Goal: Task Accomplishment & Management: Manage account settings

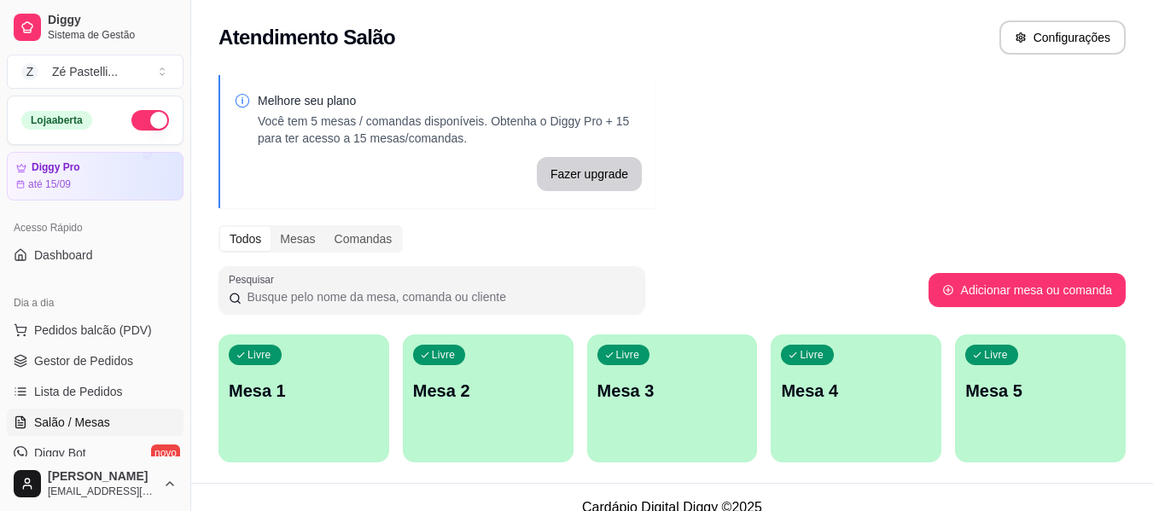
click at [300, 406] on div "Livre Mesa 1" at bounding box center [304, 389] width 171 height 108
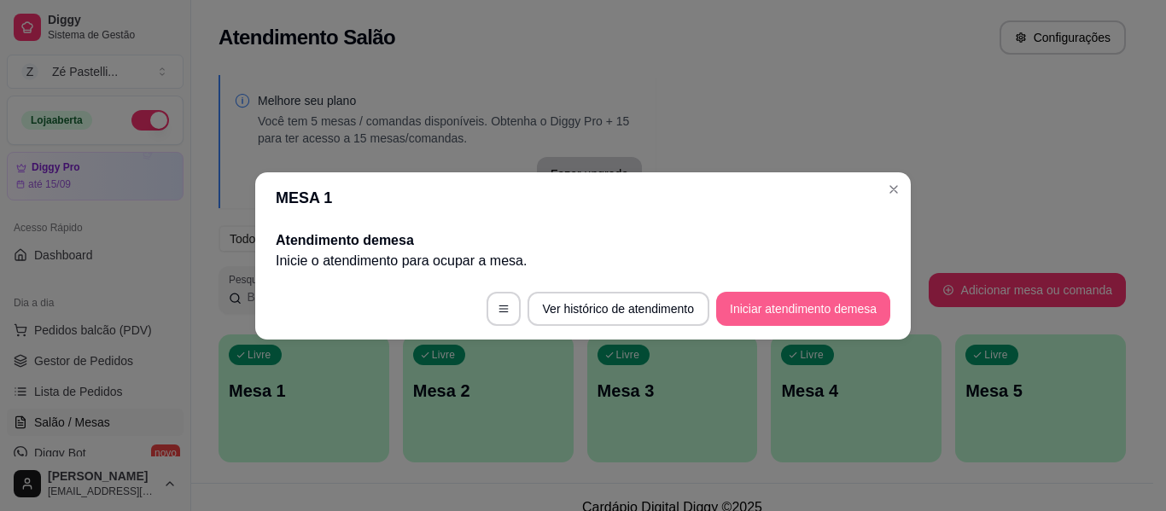
click at [774, 302] on button "Iniciar atendimento de mesa" at bounding box center [803, 309] width 174 height 34
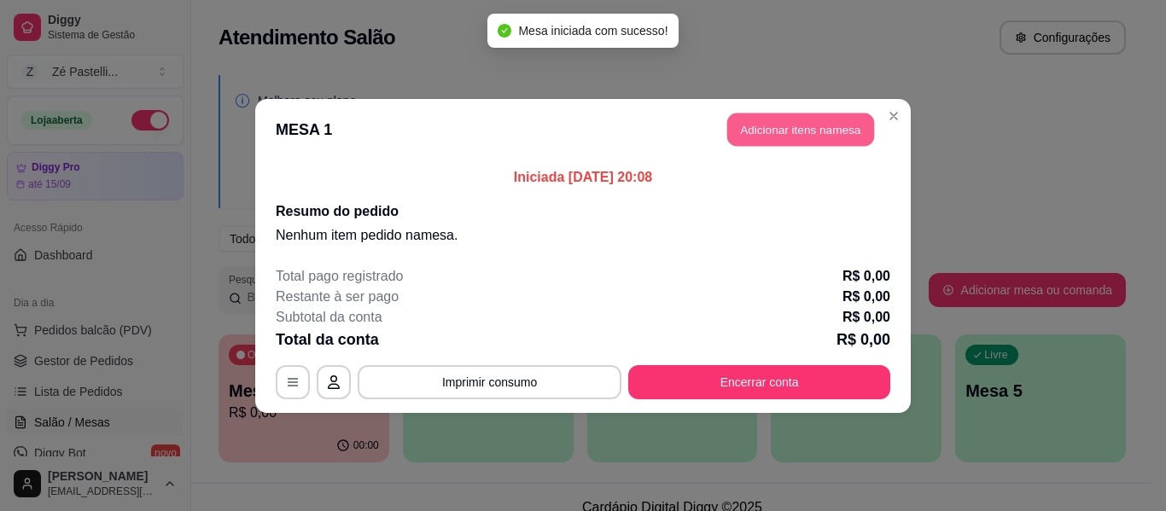
click at [814, 124] on button "Adicionar itens na mesa" at bounding box center [800, 129] width 147 height 33
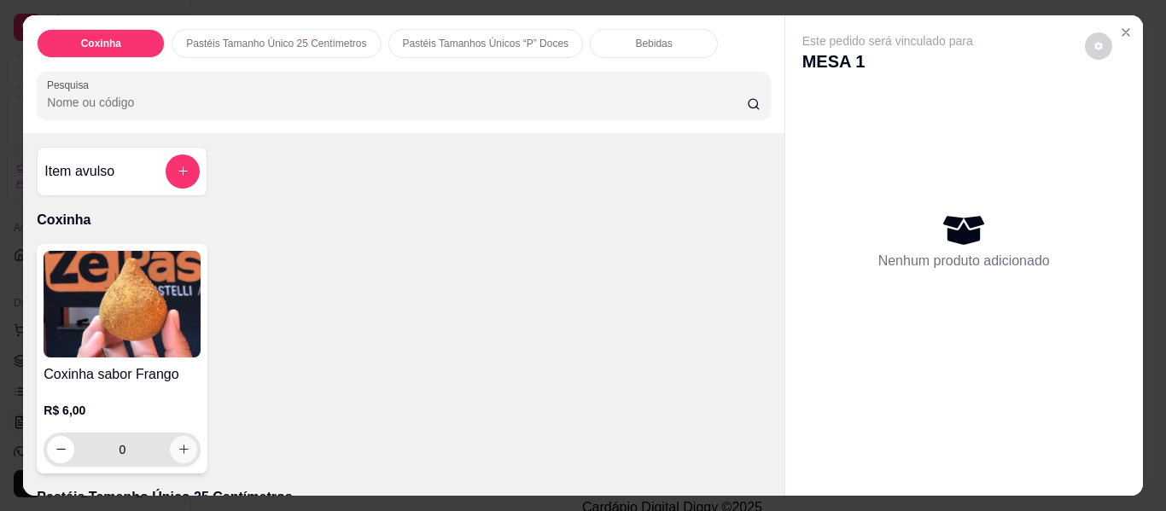
click at [178, 443] on icon "increase-product-quantity" at bounding box center [184, 449] width 13 height 13
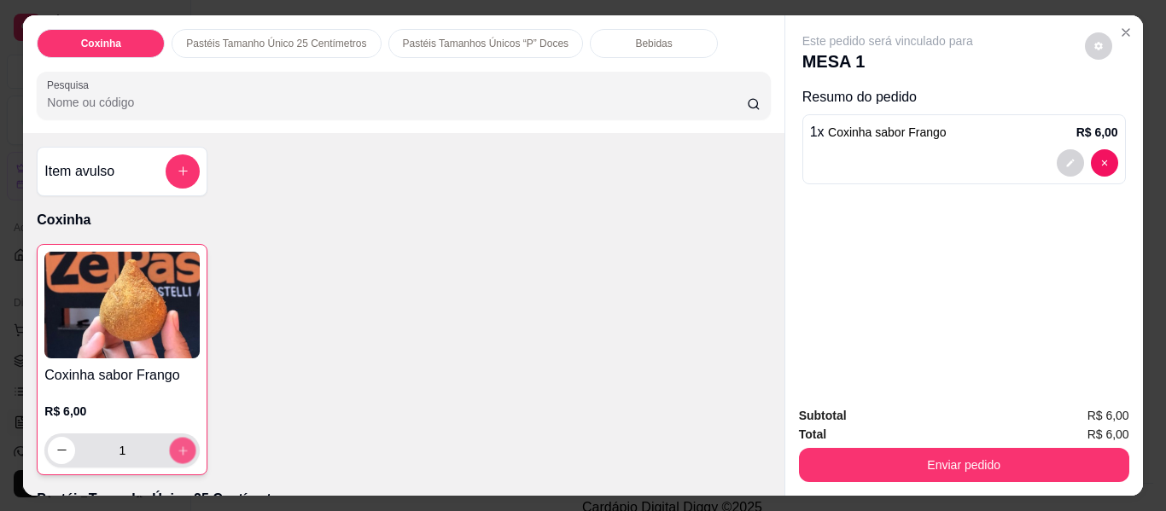
click at [178, 445] on icon "increase-product-quantity" at bounding box center [183, 451] width 13 height 13
click at [178, 444] on icon "increase-product-quantity" at bounding box center [183, 450] width 13 height 13
click at [178, 445] on icon "increase-product-quantity" at bounding box center [183, 451] width 13 height 13
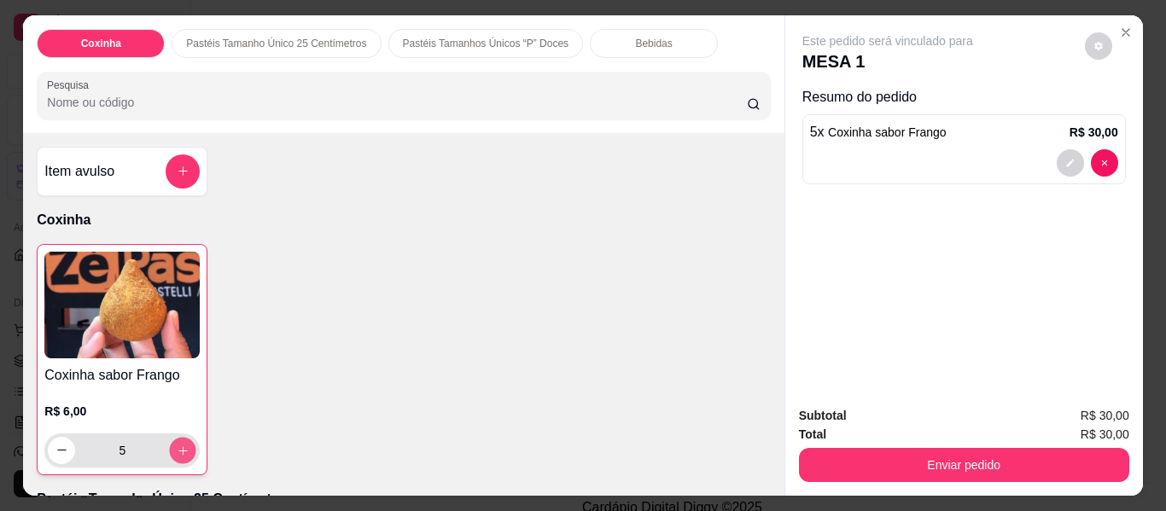
type input "6"
click at [151, 94] on input "Pesquisa" at bounding box center [397, 102] width 700 height 17
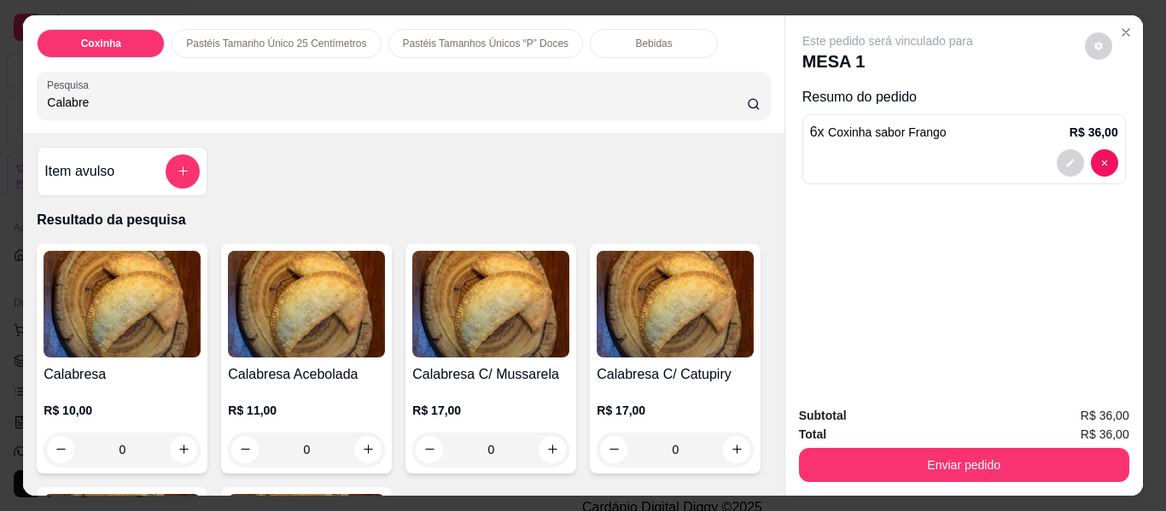
type input "Calabre"
click at [458, 268] on img at bounding box center [490, 304] width 157 height 107
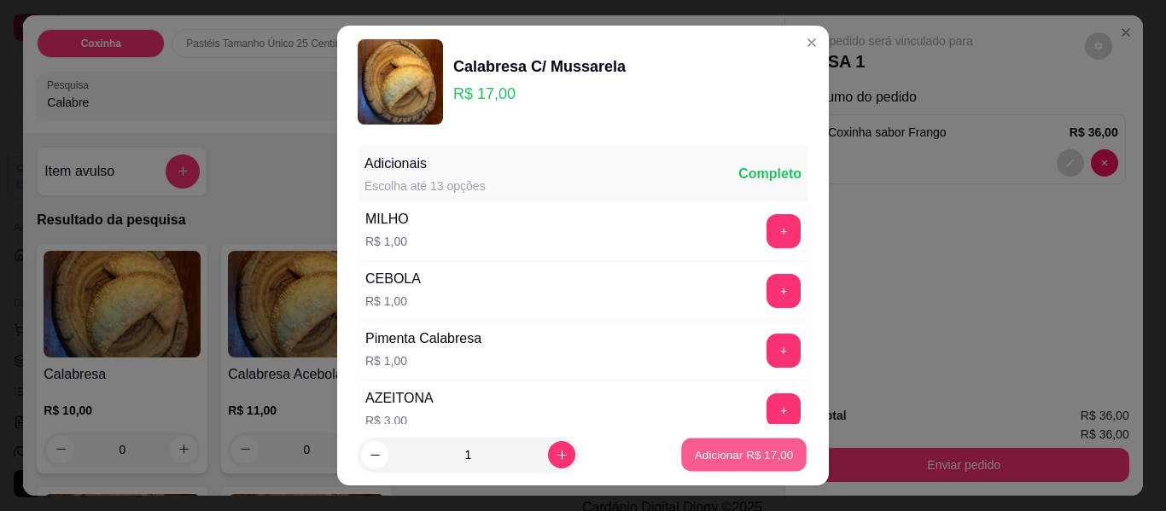
click at [722, 458] on p "Adicionar R$ 17,00" at bounding box center [744, 454] width 99 height 16
type input "1"
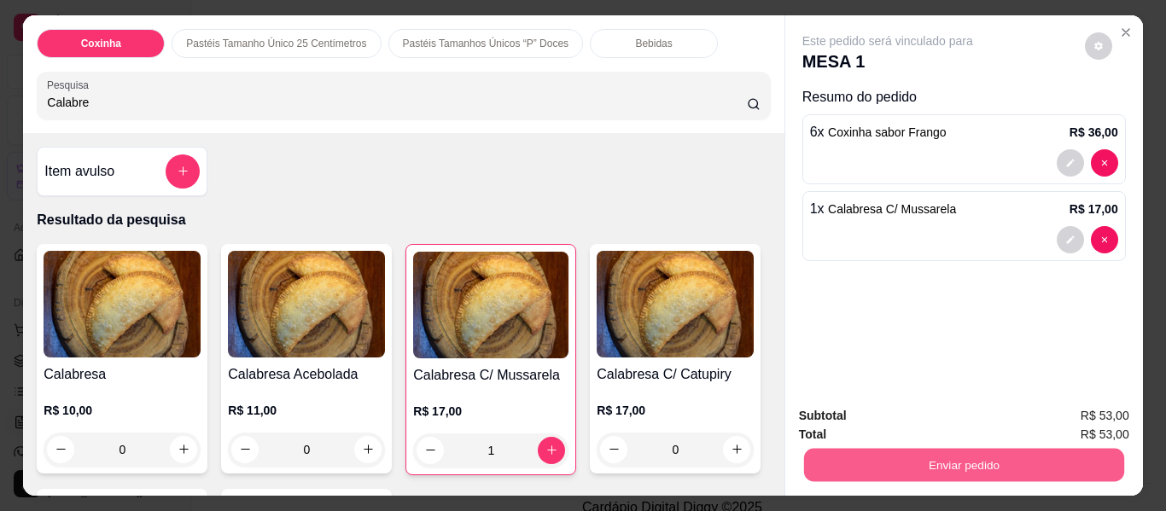
click at [942, 462] on button "Enviar pedido" at bounding box center [963, 465] width 320 height 33
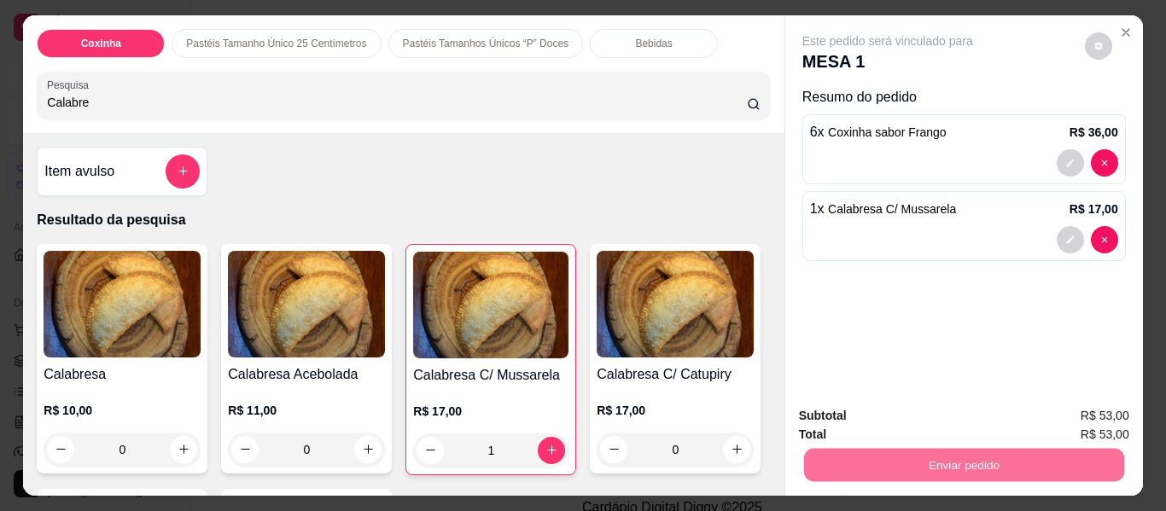
click at [882, 416] on button "Não registrar e enviar pedido" at bounding box center [908, 417] width 178 height 32
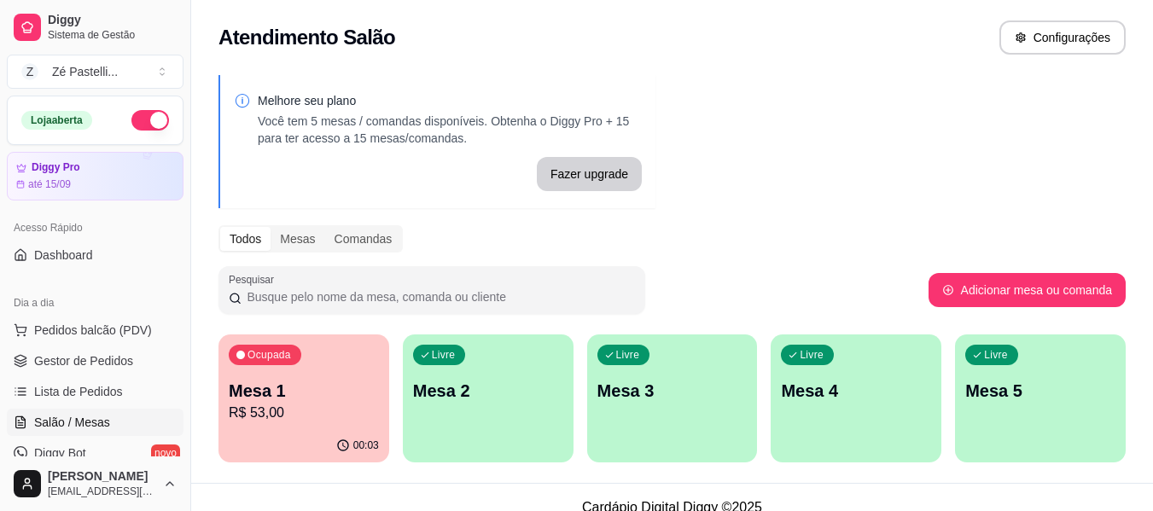
click at [459, 376] on div "Livre Mesa 2" at bounding box center [488, 389] width 171 height 108
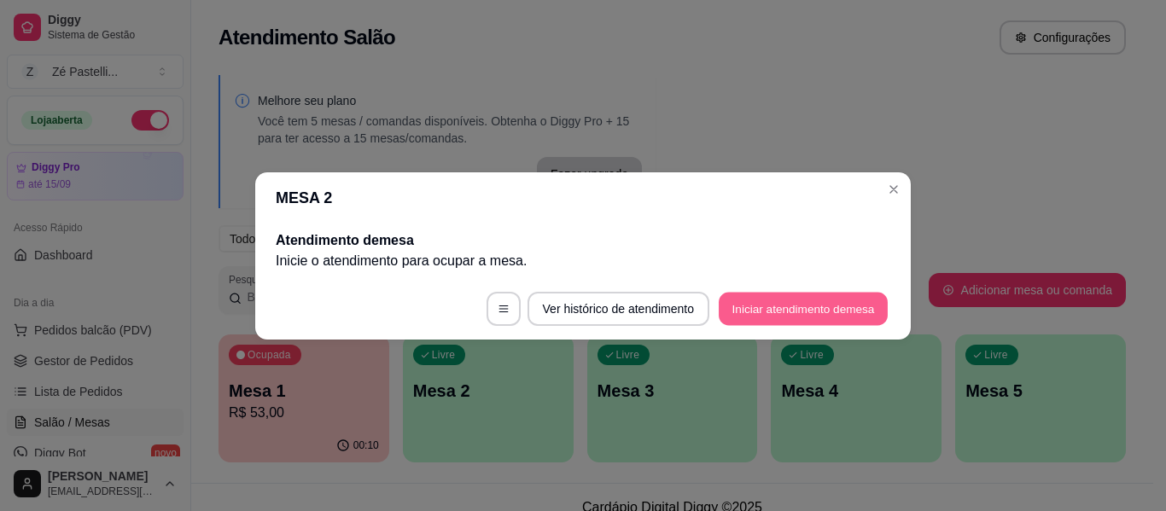
click at [793, 303] on button "Iniciar atendimento de mesa" at bounding box center [803, 308] width 169 height 33
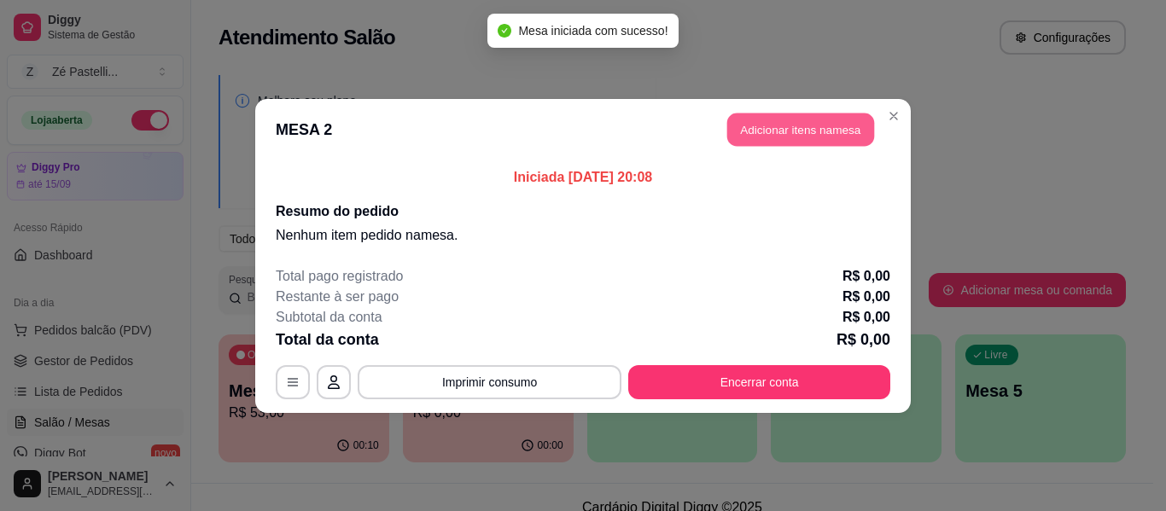
click at [809, 128] on button "Adicionar itens na mesa" at bounding box center [800, 129] width 147 height 33
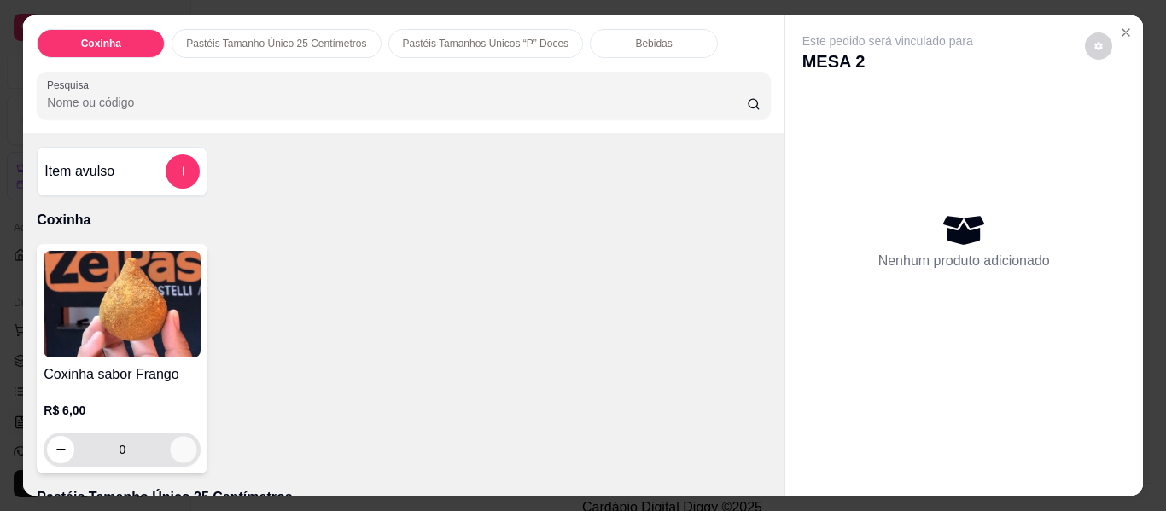
click at [178, 446] on icon "increase-product-quantity" at bounding box center [184, 450] width 13 height 13
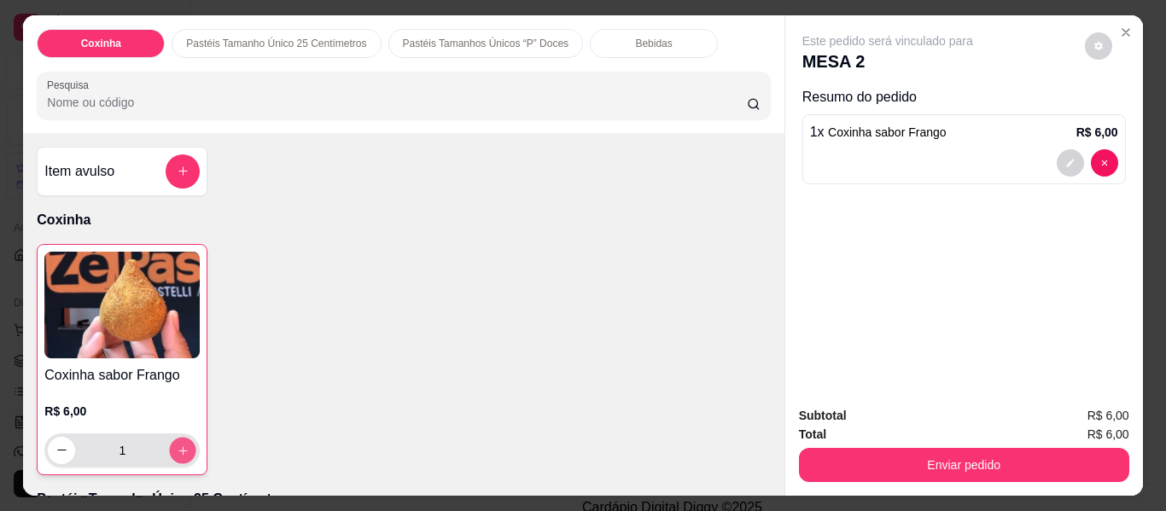
click at [177, 446] on icon "increase-product-quantity" at bounding box center [183, 451] width 13 height 13
type input "2"
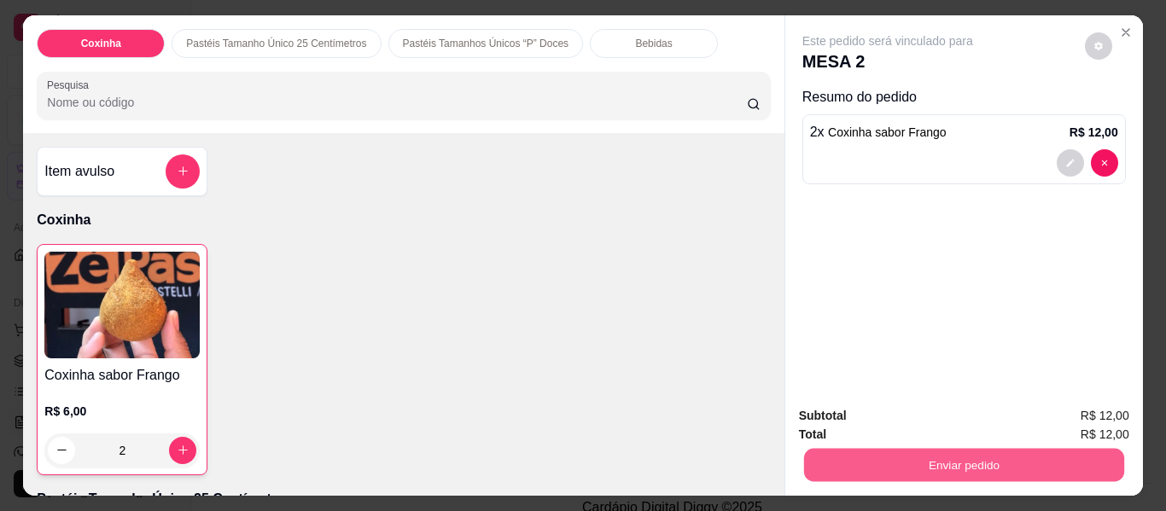
click at [866, 457] on button "Enviar pedido" at bounding box center [963, 465] width 320 height 33
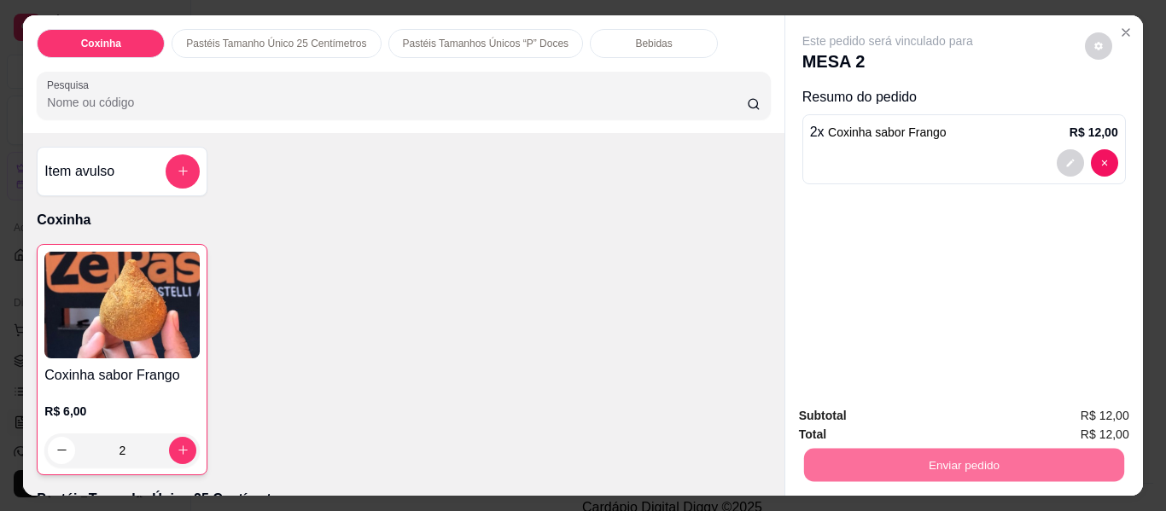
click at [1066, 405] on button "Sim, quero registrar" at bounding box center [1069, 417] width 123 height 32
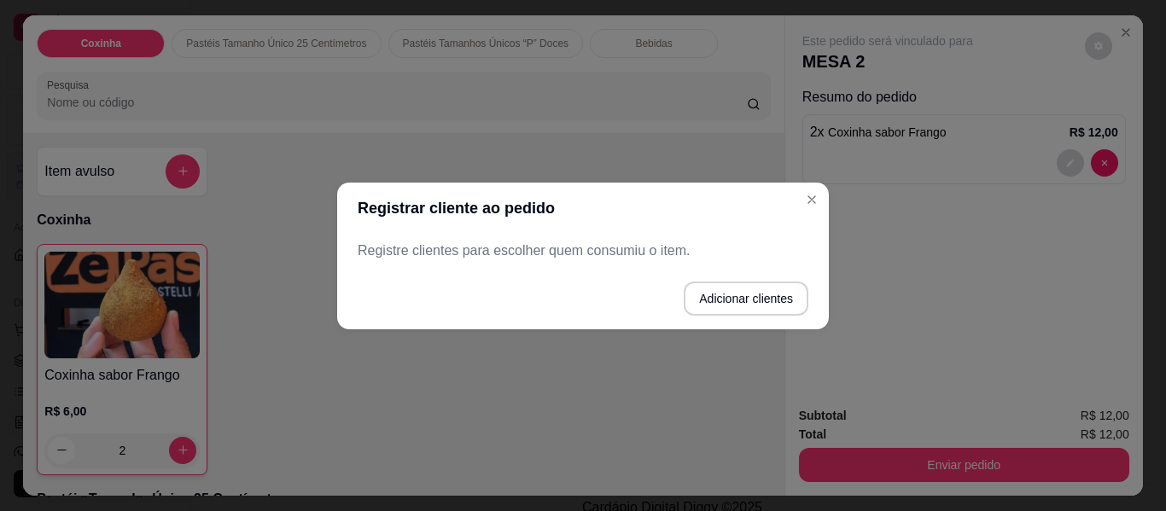
click at [574, 245] on p "Registre clientes para escolher quem consumiu o item." at bounding box center [583, 251] width 451 height 20
click at [561, 250] on p "Registre clientes para escolher quem consumiu o item." at bounding box center [583, 251] width 451 height 20
click at [745, 298] on button "Adicionar clientes" at bounding box center [745, 298] width 120 height 33
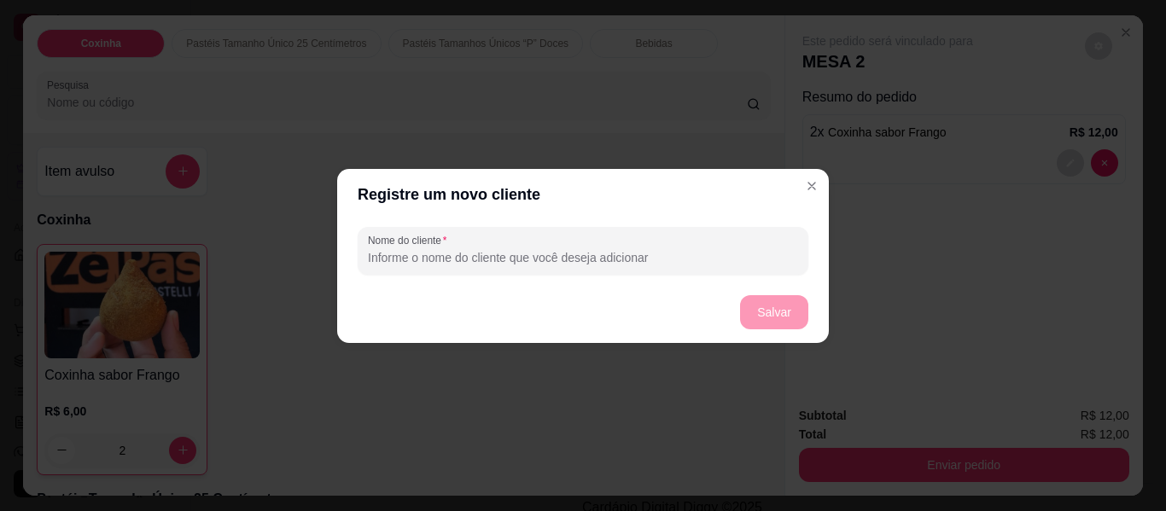
click at [516, 259] on input "Nome do cliente" at bounding box center [583, 257] width 430 height 17
type input "[PERSON_NAME]"
click at [779, 310] on button "Salvar" at bounding box center [774, 311] width 67 height 33
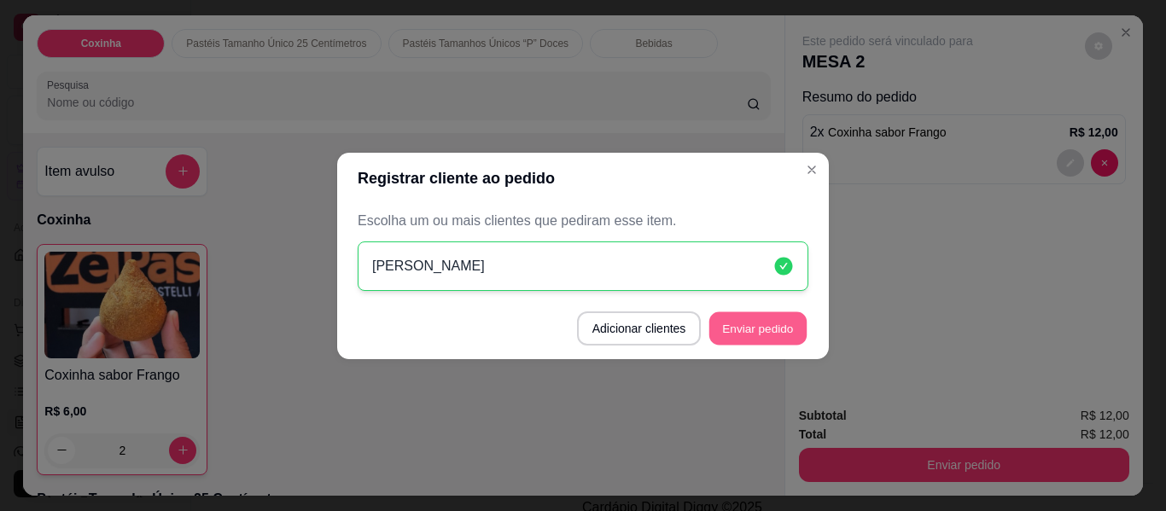
click at [741, 320] on button "Enviar pedido" at bounding box center [757, 328] width 97 height 33
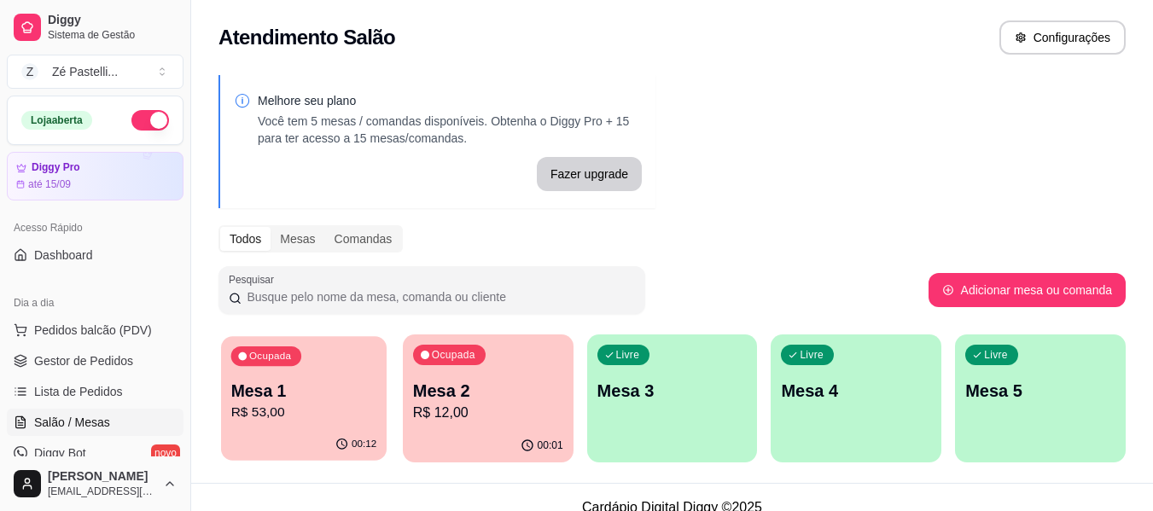
click at [291, 370] on div "Ocupada Mesa 1 R$ 53,00" at bounding box center [304, 382] width 166 height 92
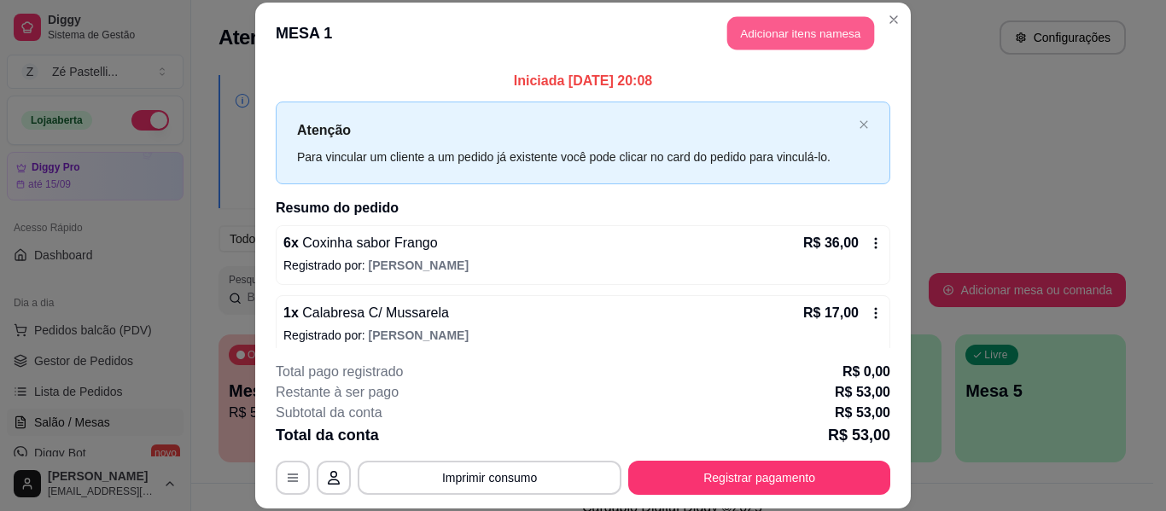
click at [784, 28] on button "Adicionar itens na mesa" at bounding box center [800, 33] width 147 height 33
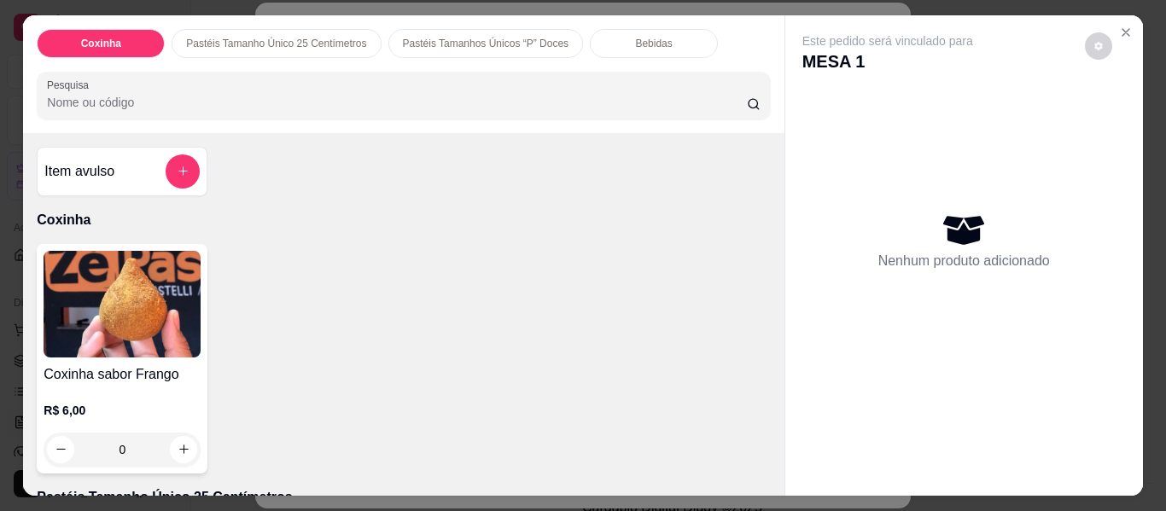
click at [272, 96] on input "Pesquisa" at bounding box center [397, 102] width 700 height 17
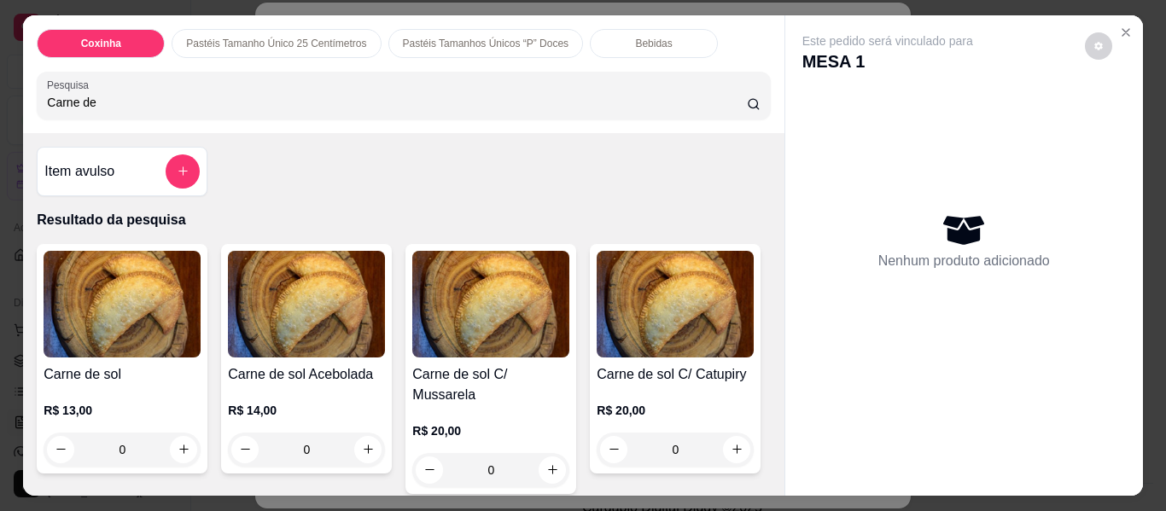
type input "Carne de"
click at [515, 353] on div "Carne de sol C/ Mussarela R$ 20,00 0" at bounding box center [490, 369] width 171 height 250
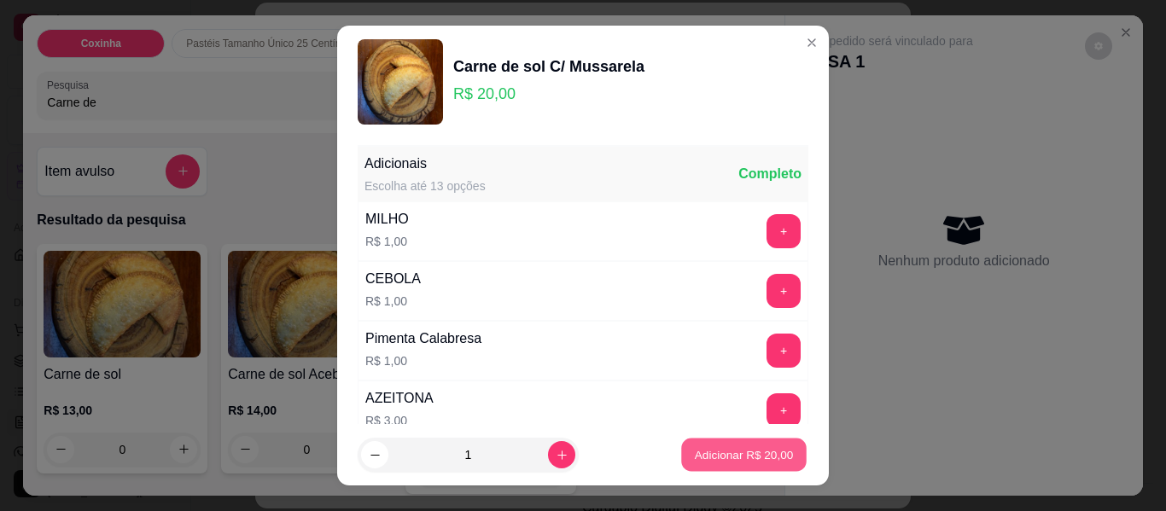
click at [753, 450] on p "Adicionar R$ 20,00" at bounding box center [744, 454] width 99 height 16
type input "1"
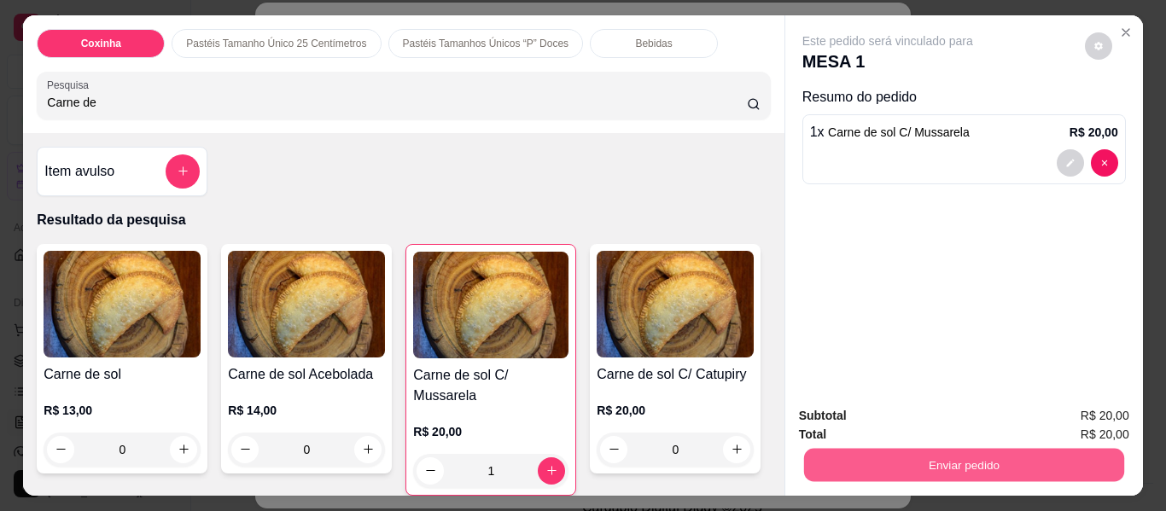
click at [891, 467] on button "Enviar pedido" at bounding box center [963, 465] width 320 height 33
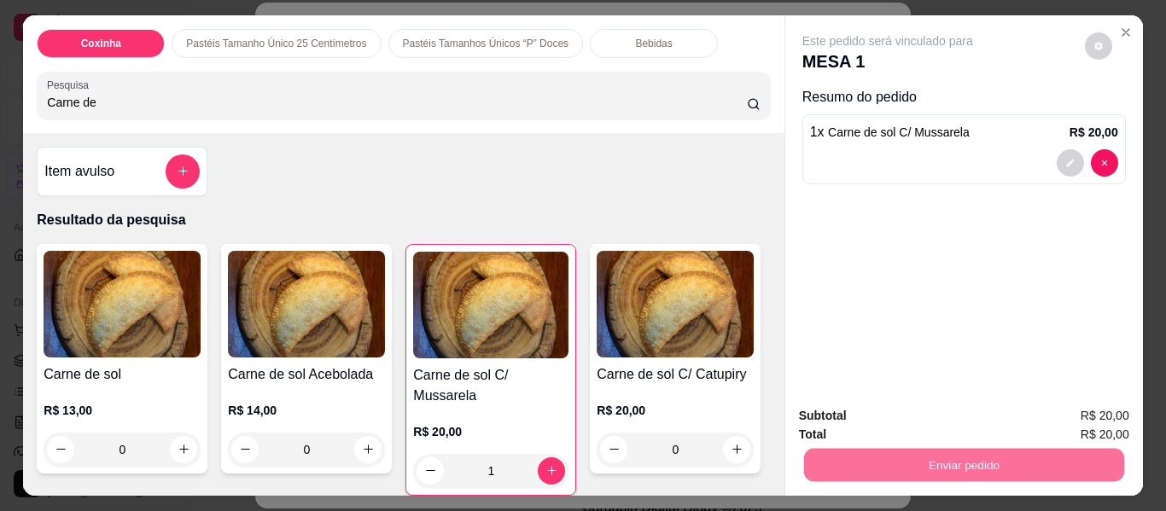
click at [902, 407] on button "Não registrar e enviar pedido" at bounding box center [907, 417] width 172 height 32
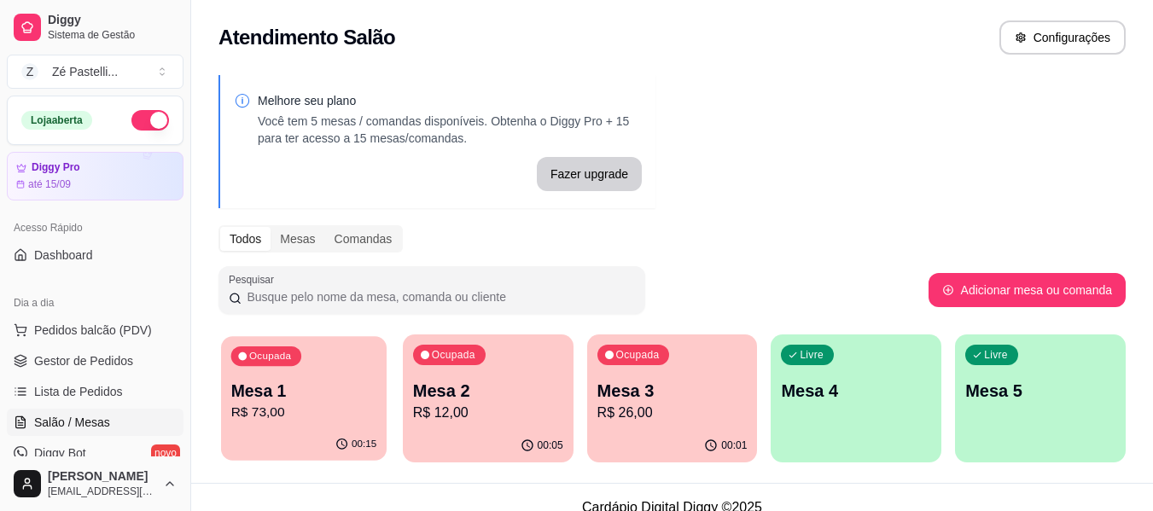
click at [290, 401] on p "Mesa 1" at bounding box center [304, 391] width 146 height 23
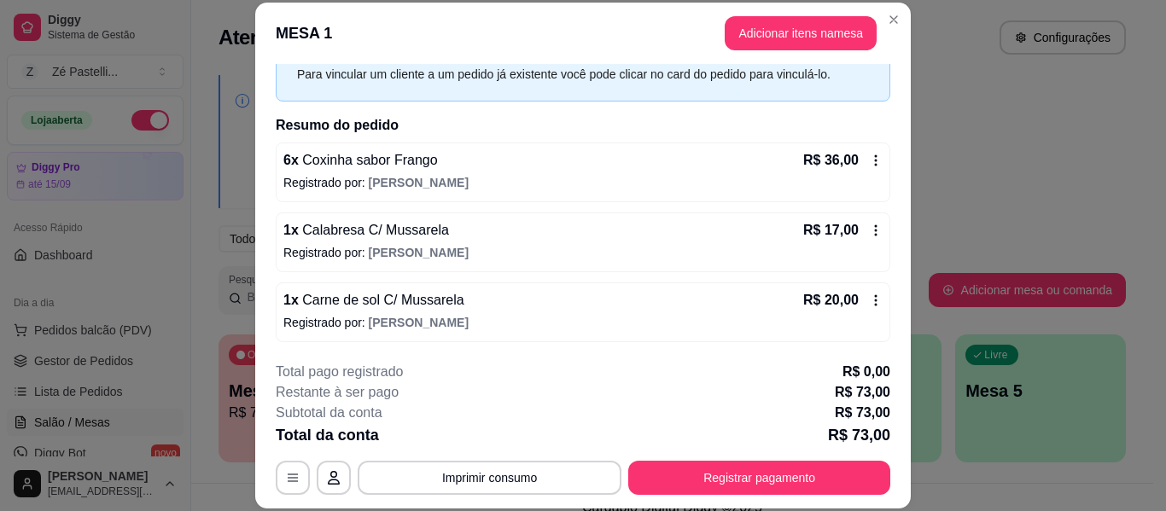
scroll to position [84, 0]
click at [869, 300] on icon at bounding box center [876, 300] width 14 height 14
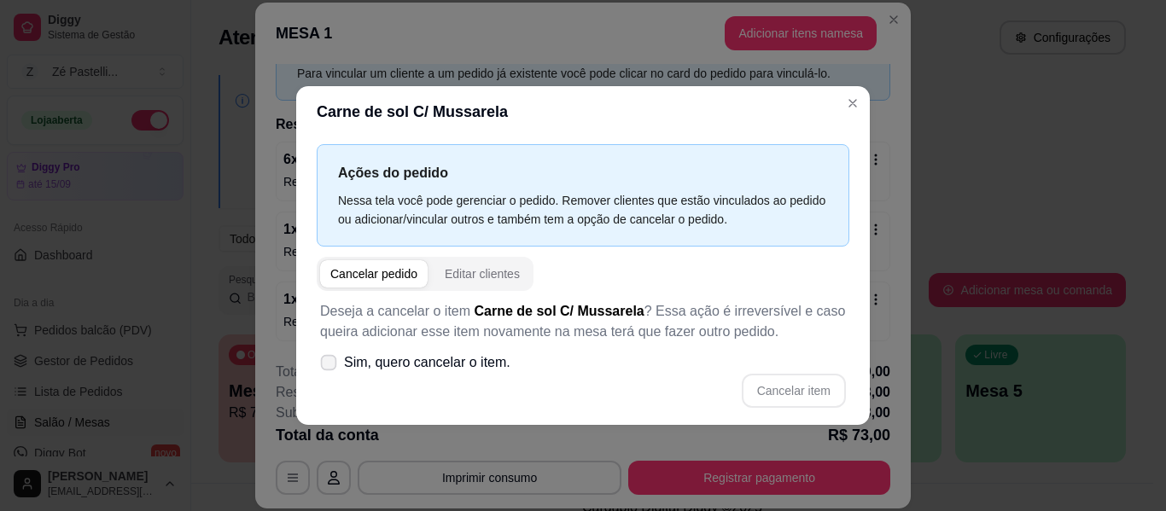
click at [326, 363] on icon at bounding box center [328, 362] width 13 height 9
click at [326, 365] on input "Sim, quero cancelar o item." at bounding box center [324, 370] width 11 height 11
checkbox input "true"
click at [806, 390] on button "Cancelar item" at bounding box center [794, 390] width 102 height 33
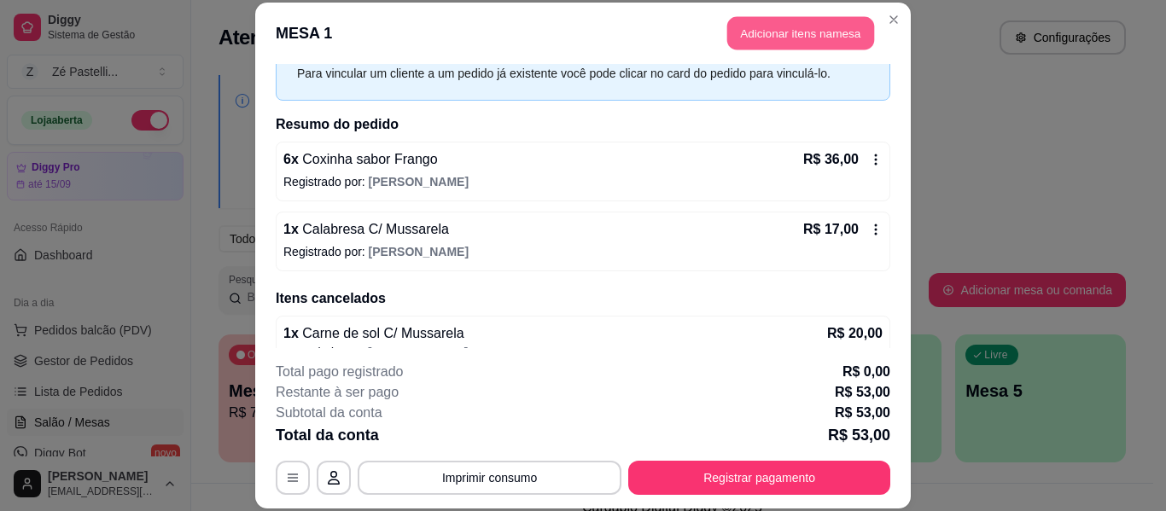
click at [784, 33] on button "Adicionar itens na mesa" at bounding box center [800, 33] width 147 height 33
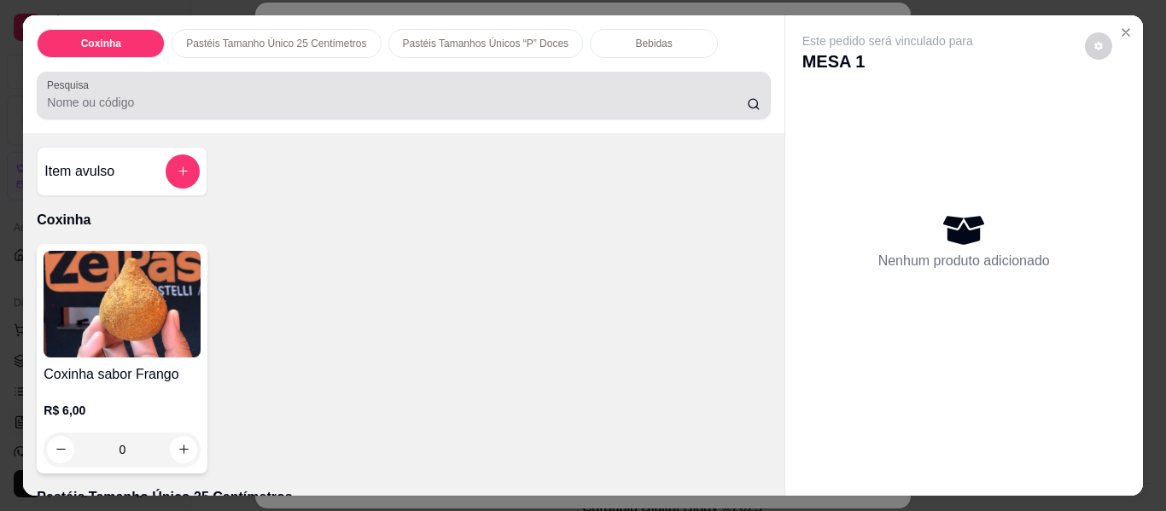
click at [335, 96] on input "Pesquisa" at bounding box center [397, 102] width 700 height 17
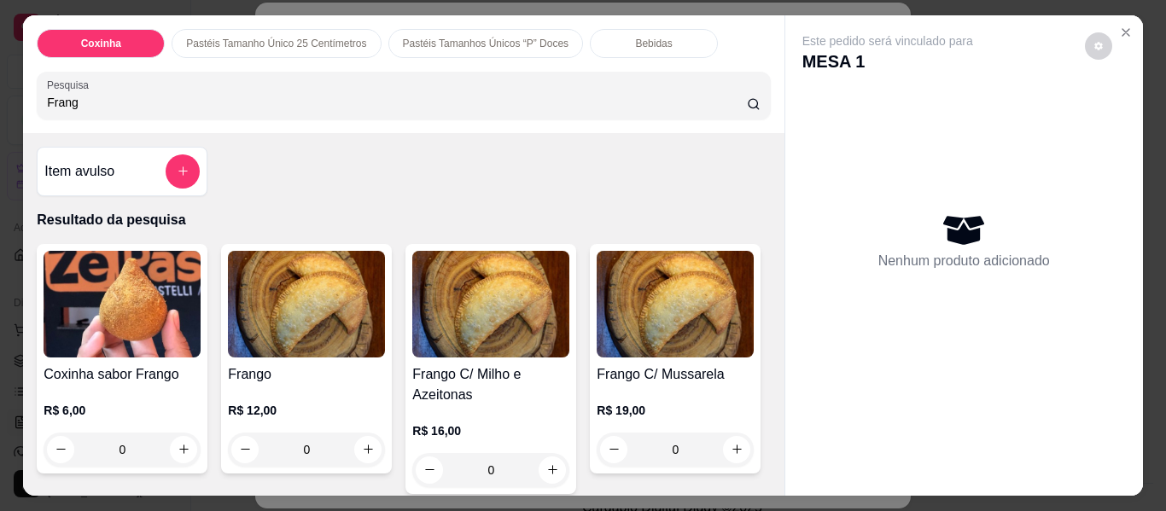
type input "Frang"
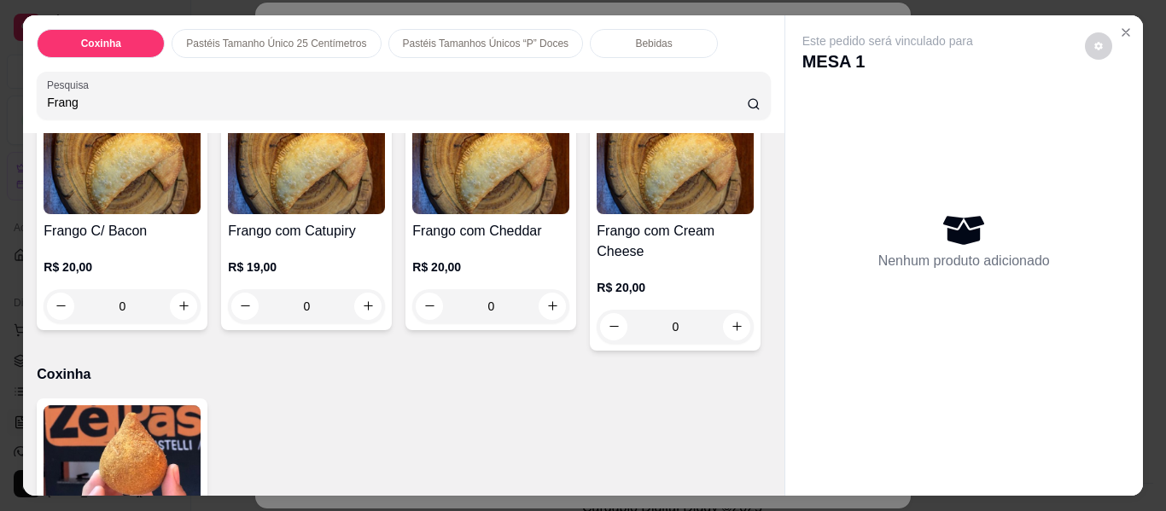
scroll to position [410, 0]
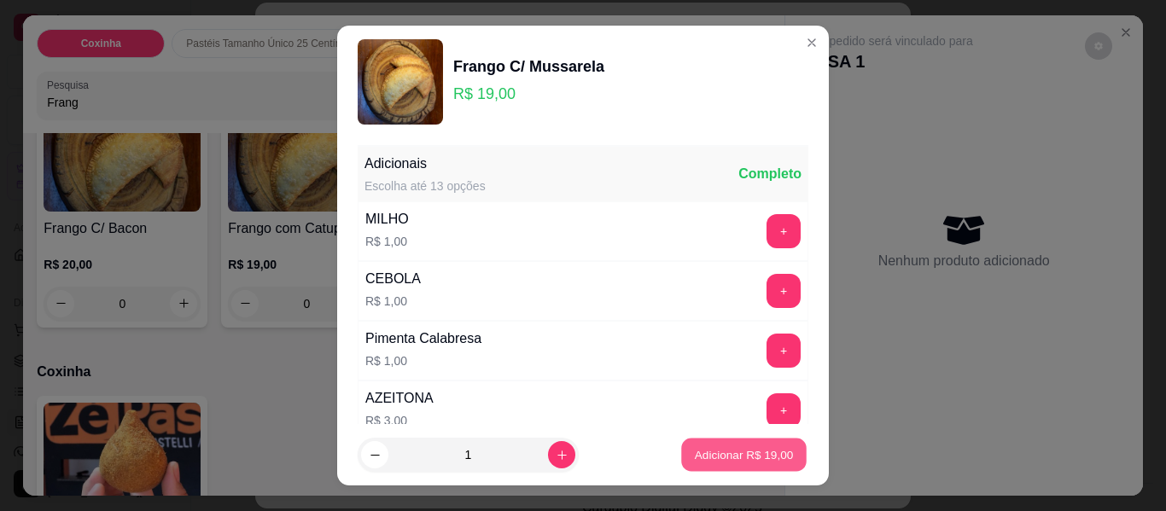
click at [720, 456] on p "Adicionar R$ 19,00" at bounding box center [744, 454] width 99 height 16
type input "1"
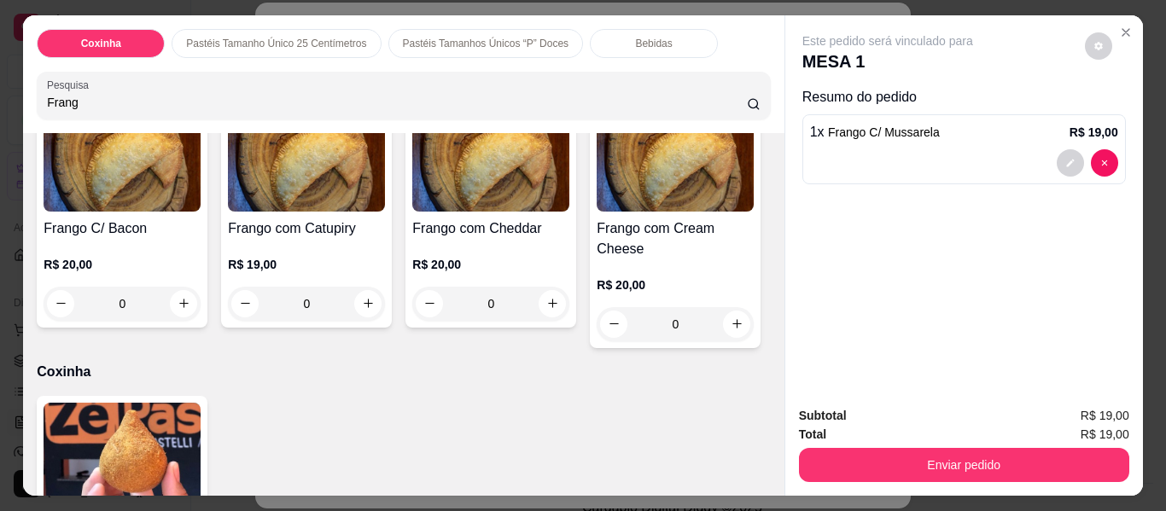
scroll to position [411, 0]
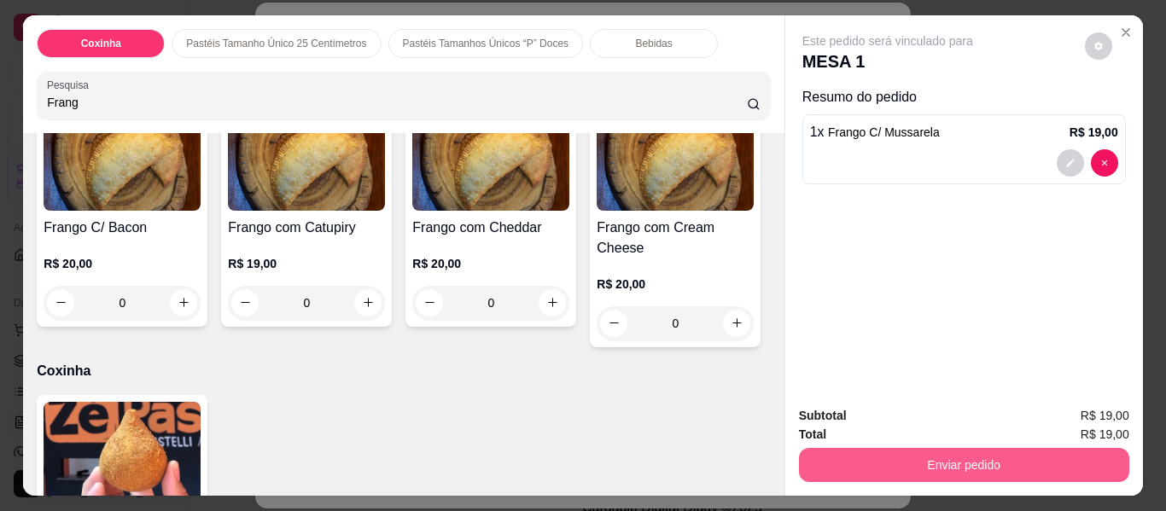
click at [877, 463] on button "Enviar pedido" at bounding box center [964, 465] width 330 height 34
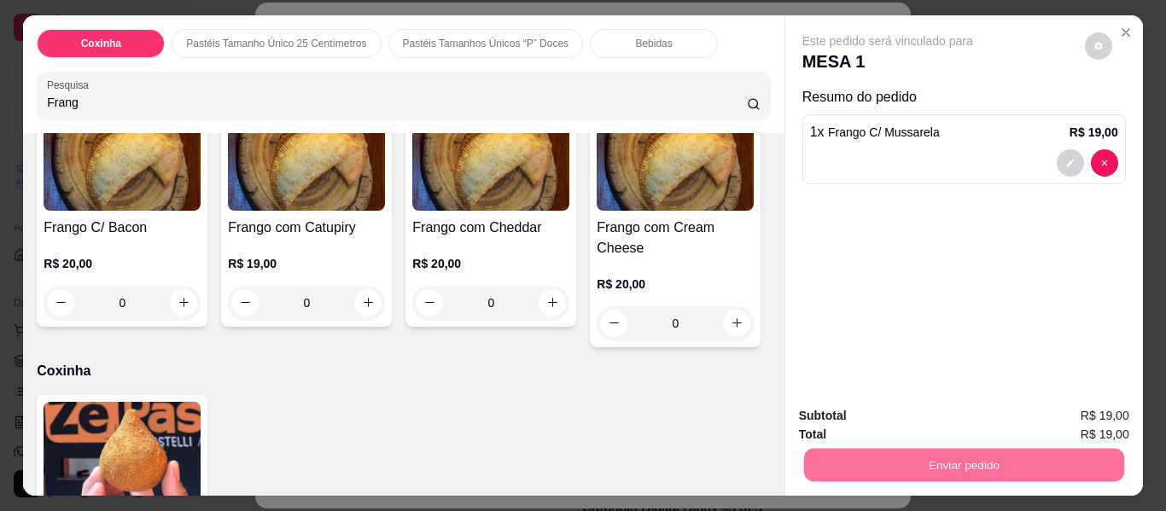
click at [844, 416] on button "Não registrar e enviar pedido" at bounding box center [907, 417] width 172 height 32
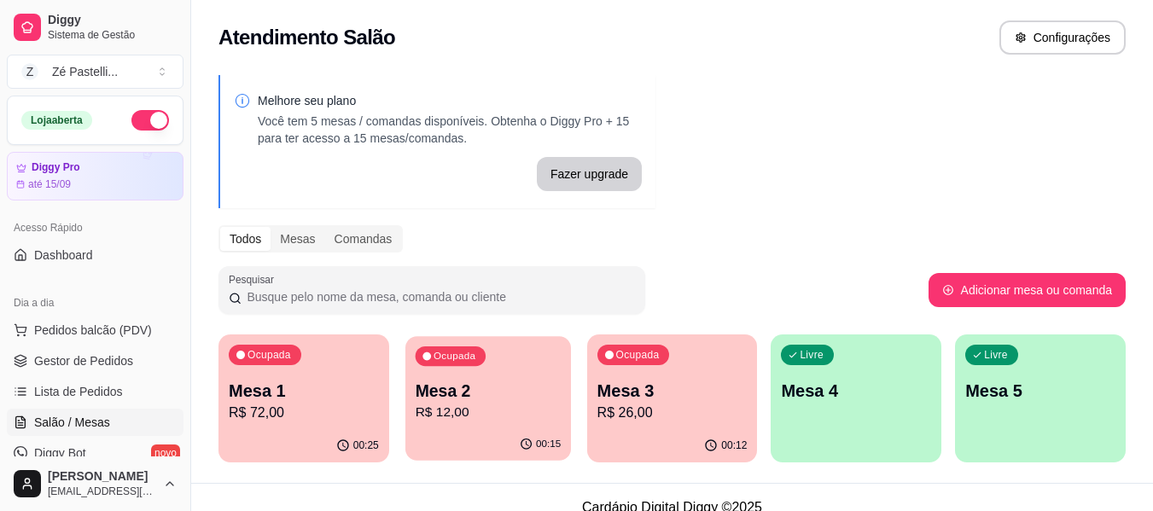
click at [467, 394] on p "Mesa 2" at bounding box center [488, 391] width 146 height 23
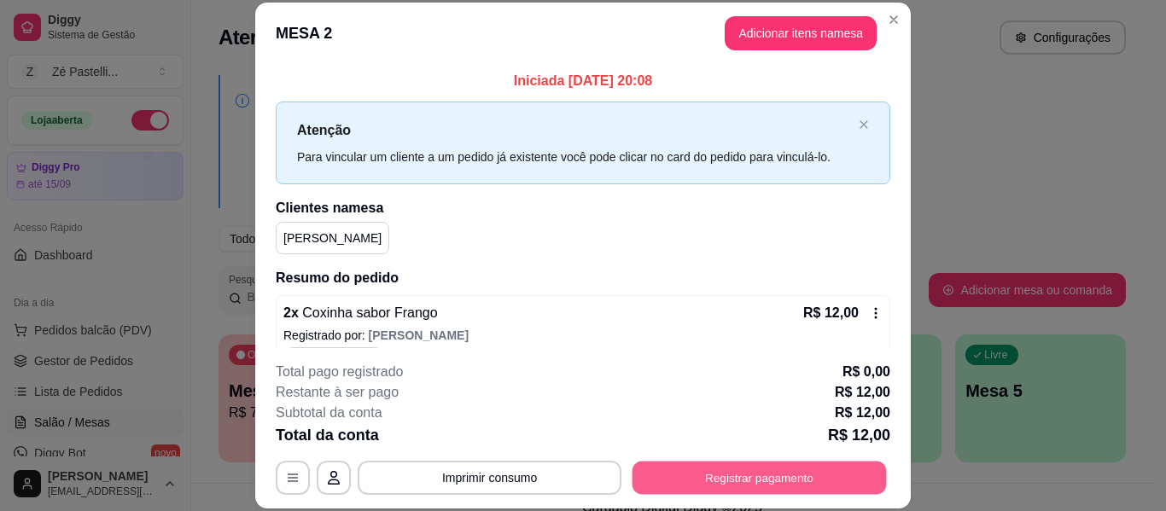
click at [733, 472] on button "Registrar pagamento" at bounding box center [760, 478] width 254 height 33
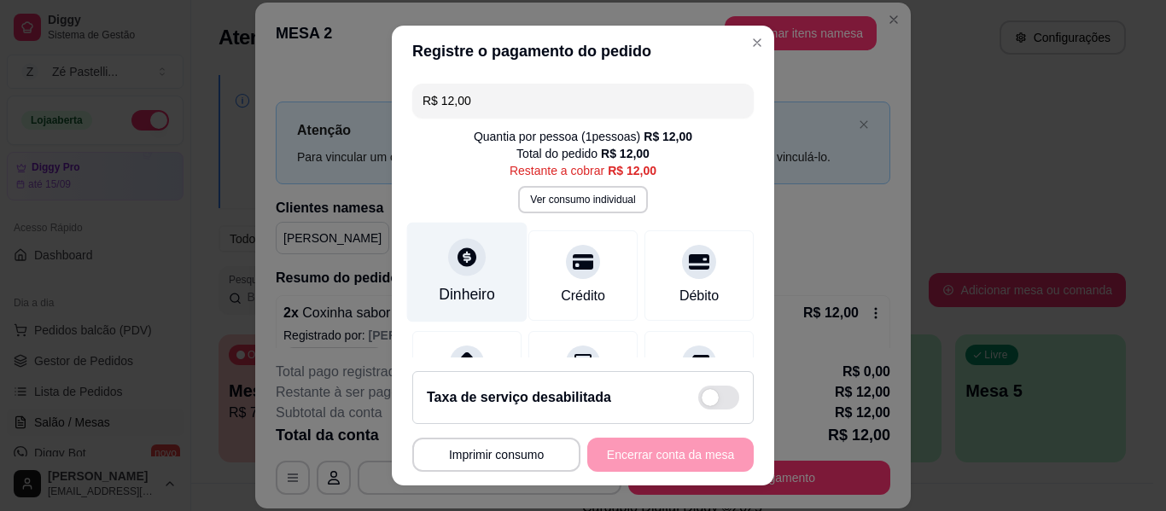
click at [456, 260] on icon at bounding box center [467, 257] width 22 height 22
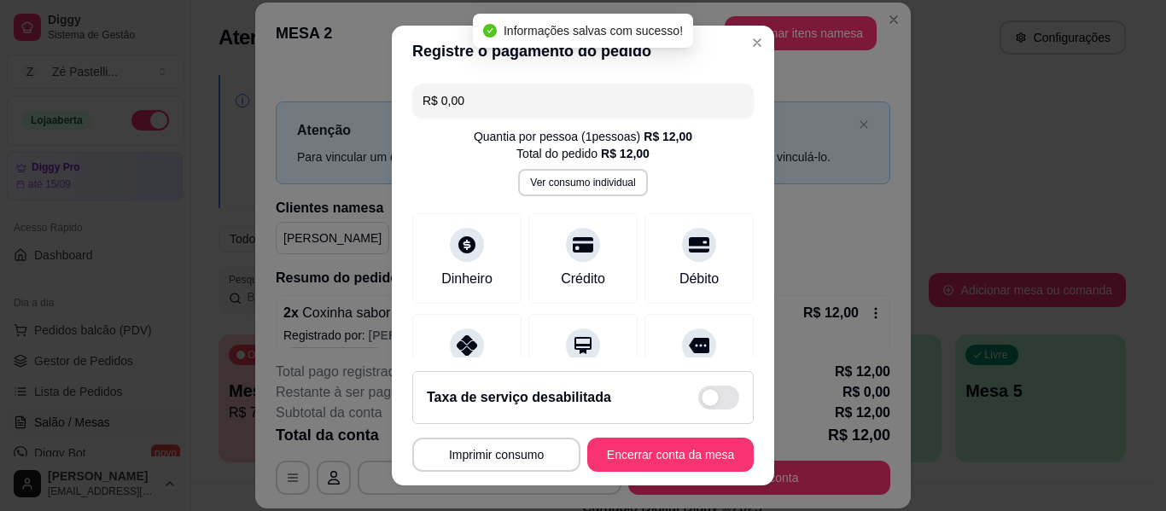
type input "R$ 0,00"
click at [665, 455] on button "Encerrar conta da mesa" at bounding box center [670, 455] width 161 height 33
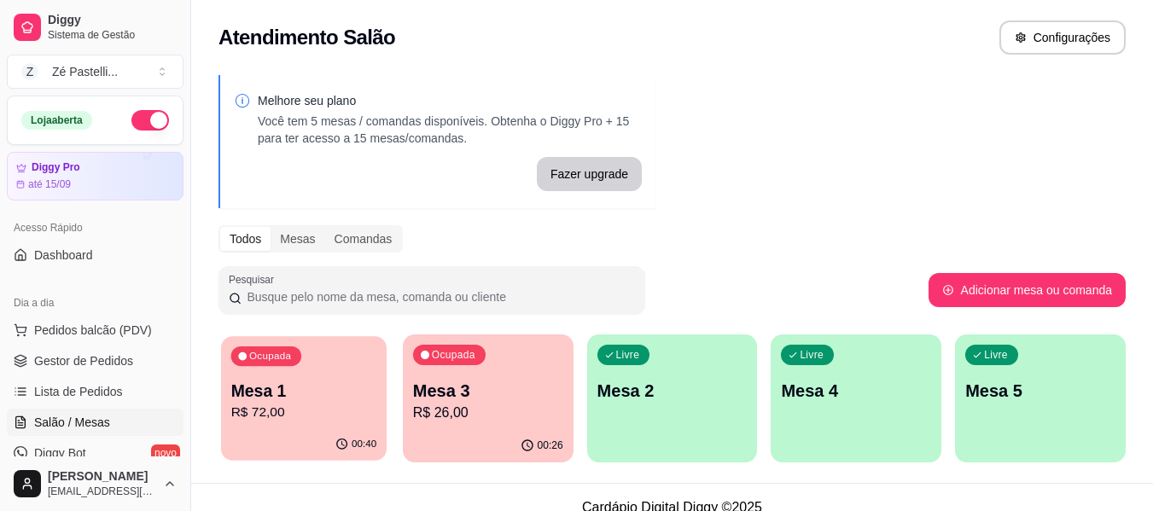
click at [289, 422] on p "R$ 72,00" at bounding box center [304, 413] width 146 height 20
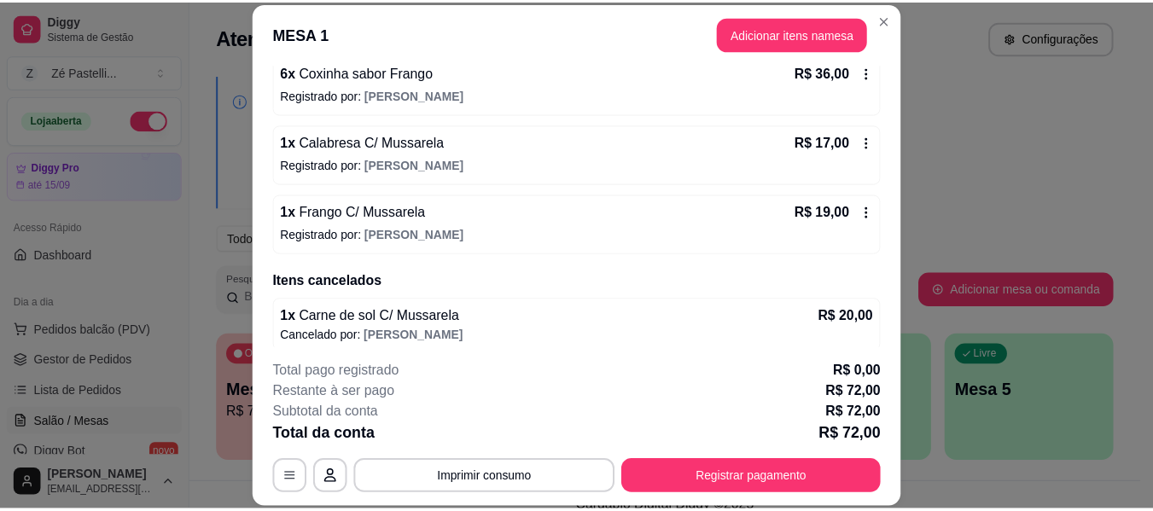
scroll to position [181, 0]
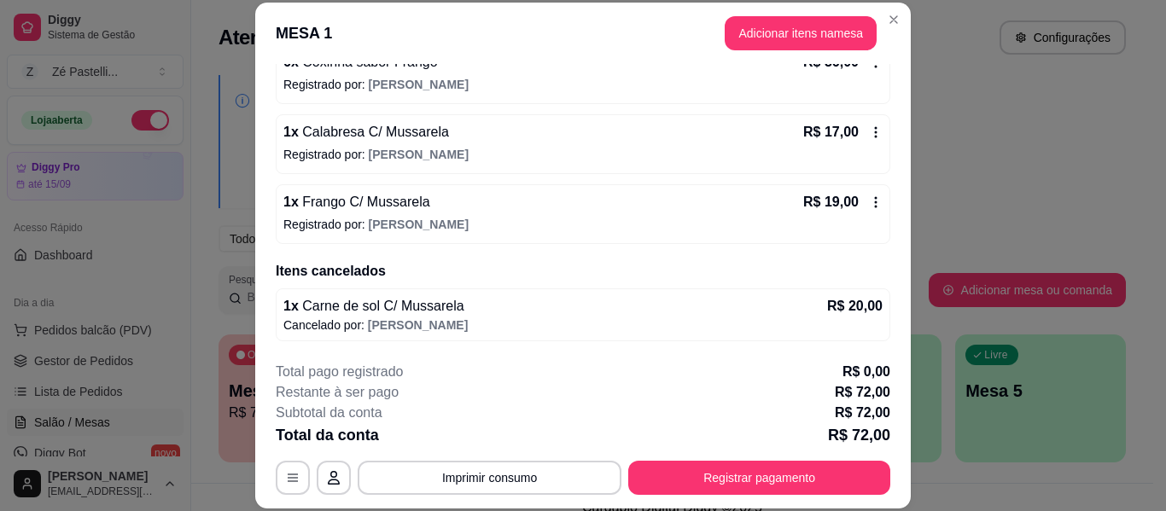
click at [869, 203] on icon at bounding box center [876, 202] width 14 height 14
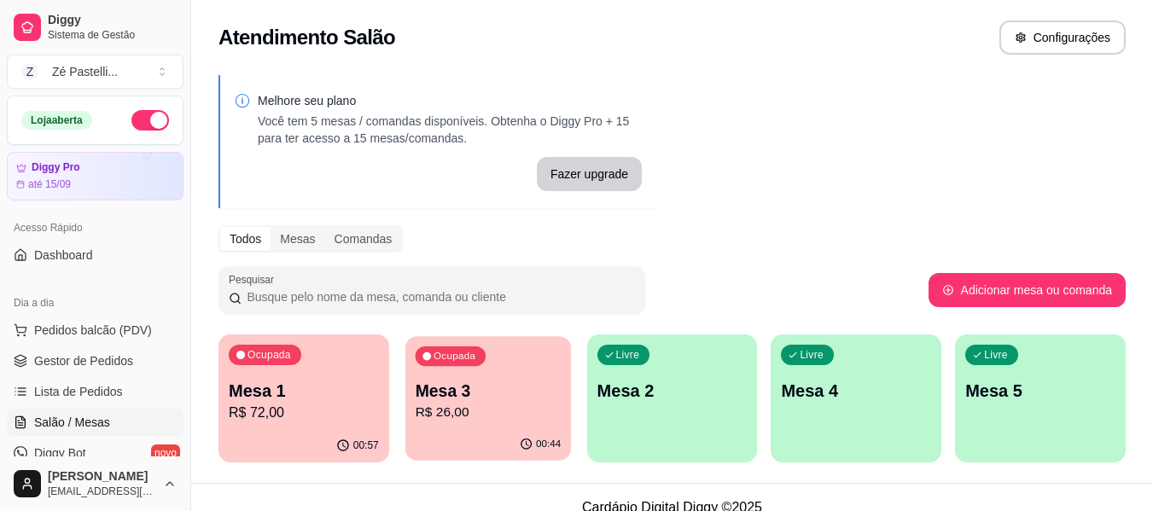
click at [475, 410] on p "R$ 26,00" at bounding box center [488, 413] width 146 height 20
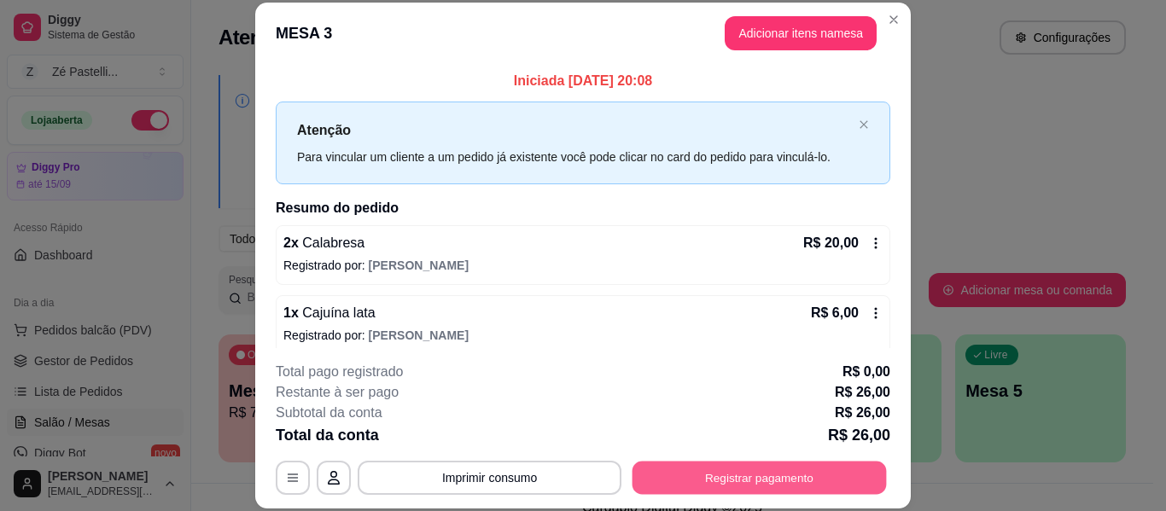
click at [732, 470] on button "Registrar pagamento" at bounding box center [760, 478] width 254 height 33
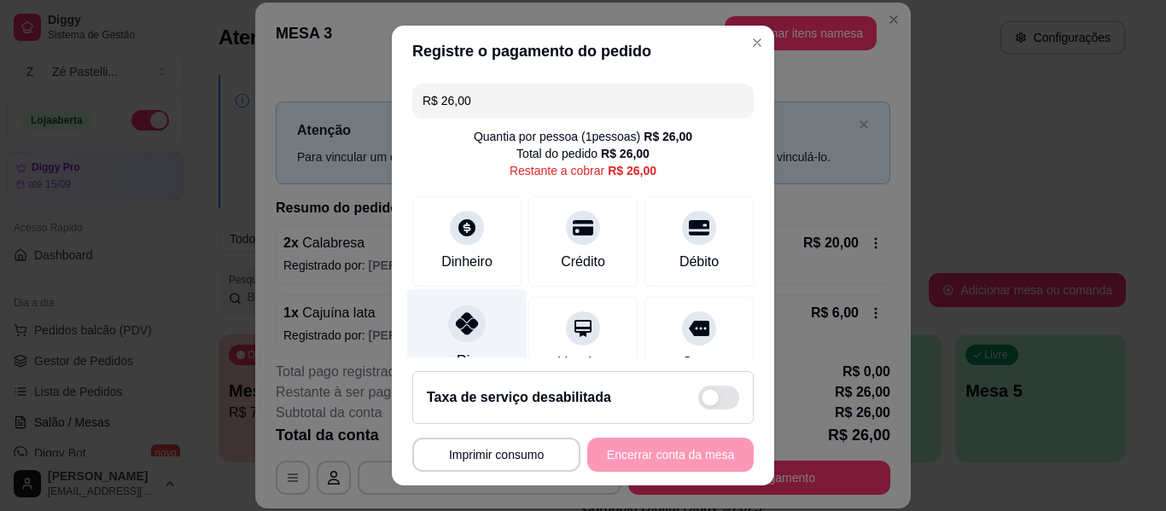
click at [456, 312] on icon at bounding box center [467, 323] width 22 height 22
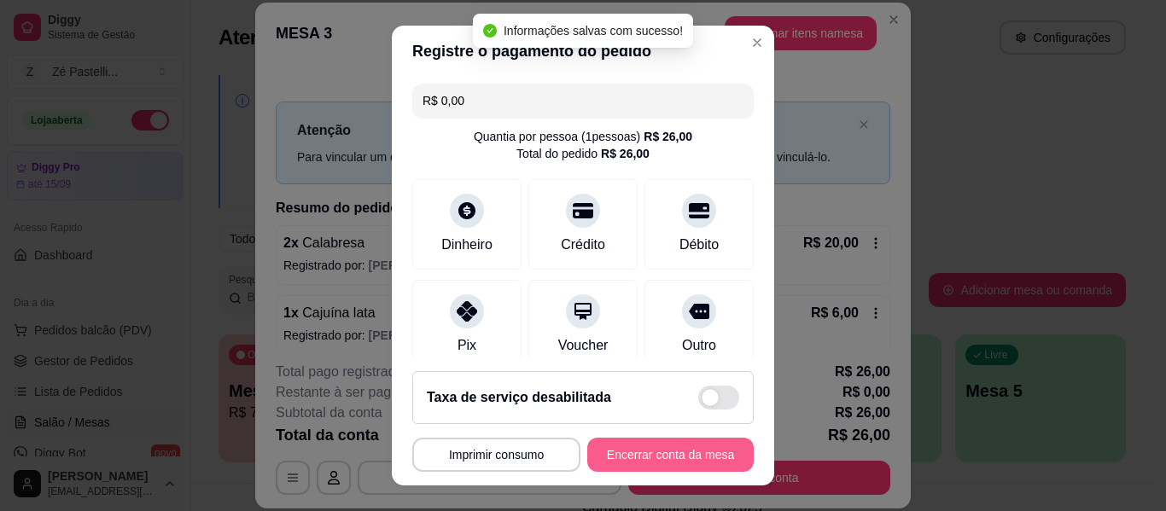
type input "R$ 0,00"
click at [631, 459] on button "Encerrar conta da mesa" at bounding box center [670, 455] width 161 height 33
